Goal: Find specific fact: Find specific fact

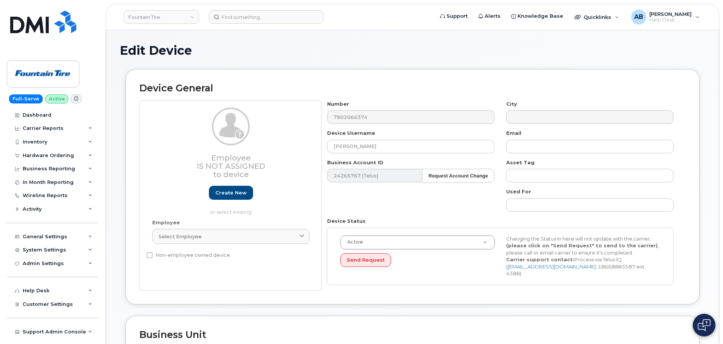
select select "1351"
select select "614"
select select "1363"
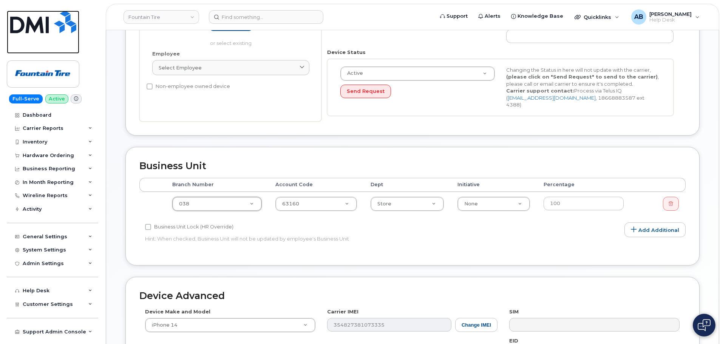
click at [71, 26] on img at bounding box center [43, 22] width 66 height 23
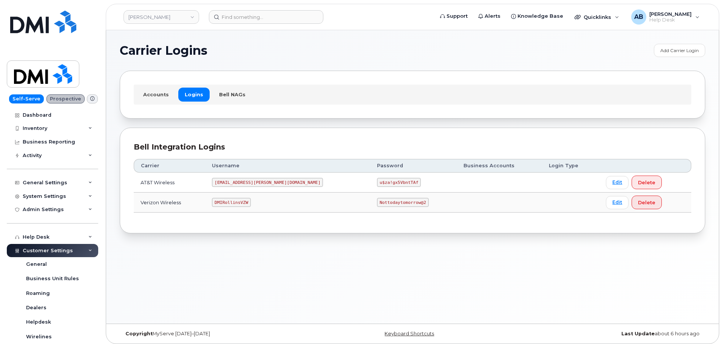
click at [246, 182] on code "MS-Rollins@dminc.com" at bounding box center [267, 182] width 111 height 9
copy code "MS-Rollins@dminc.com"
click at [377, 182] on code "u$za!gx5VbntTAf" at bounding box center [399, 182] width 44 height 9
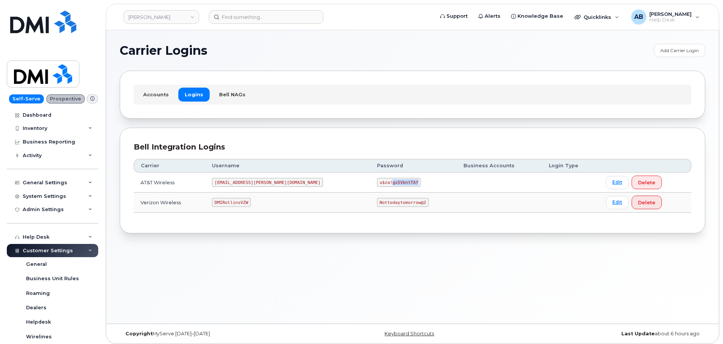
click at [377, 182] on code "u$za!gx5VbntTAf" at bounding box center [399, 182] width 44 height 9
copy code "u$za!gx5VbntTAf"
